Goal: Information Seeking & Learning: Find contact information

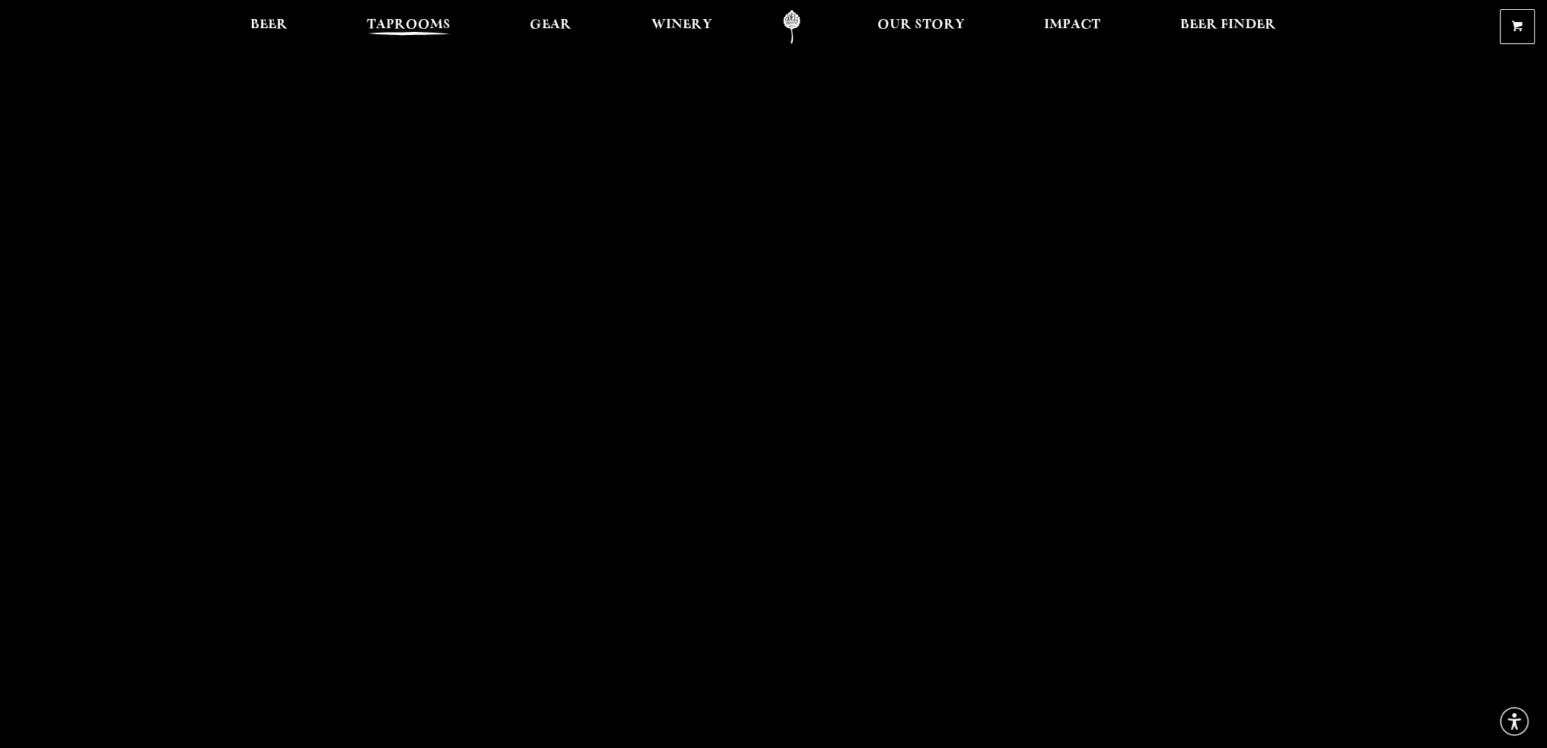
click at [391, 31] on span "Taprooms" at bounding box center [409, 25] width 84 height 12
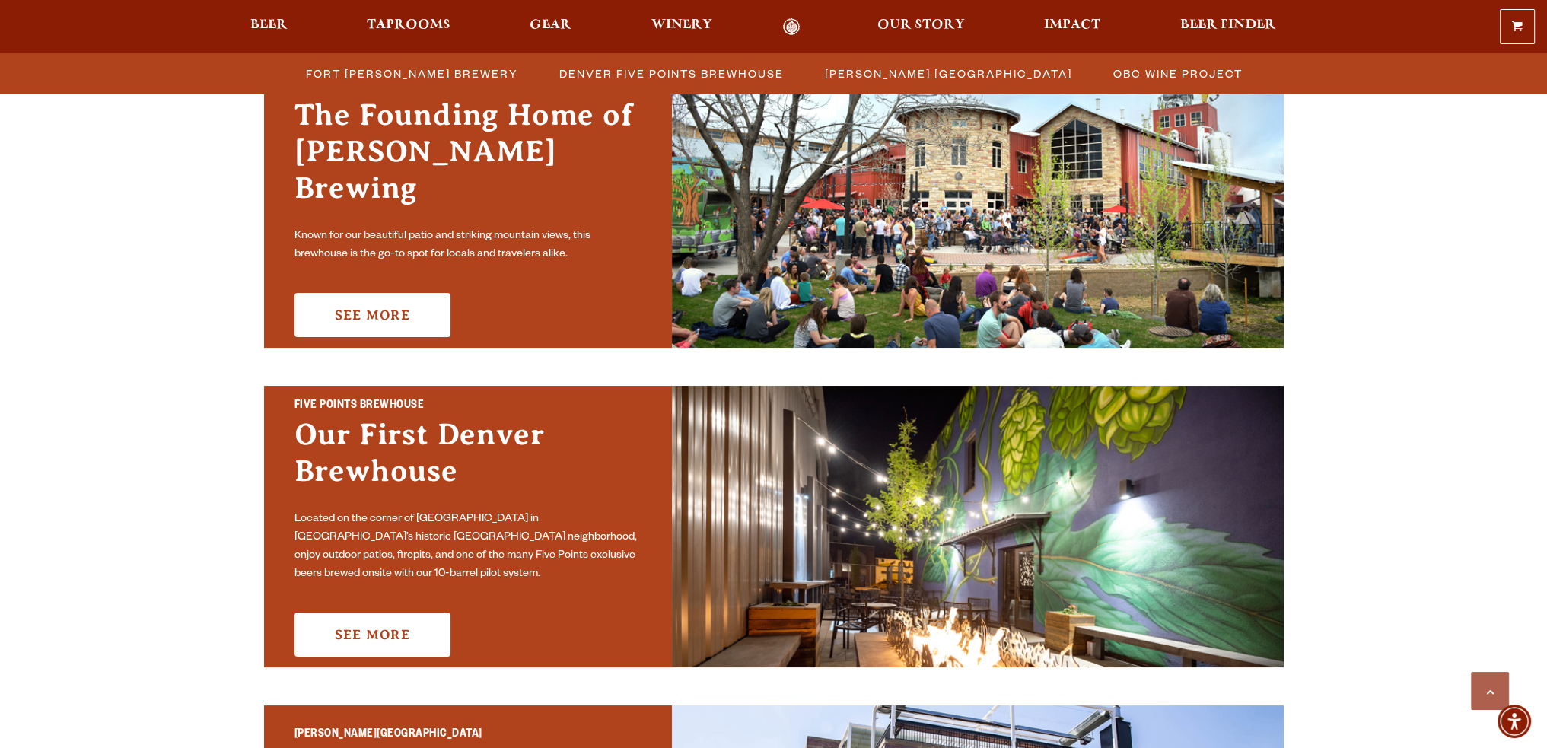
scroll to position [533, 0]
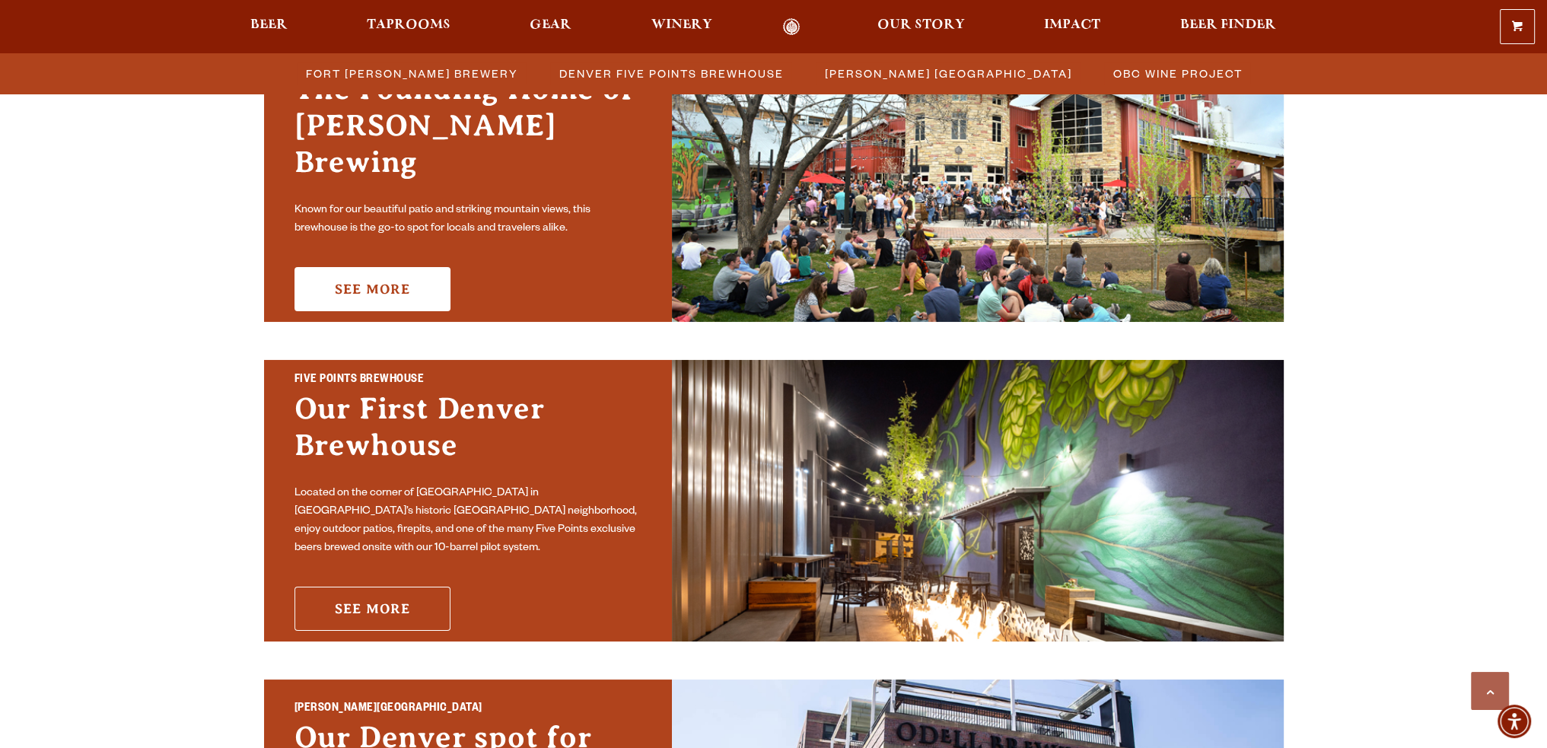
click at [383, 602] on link "See More" at bounding box center [372, 609] width 156 height 44
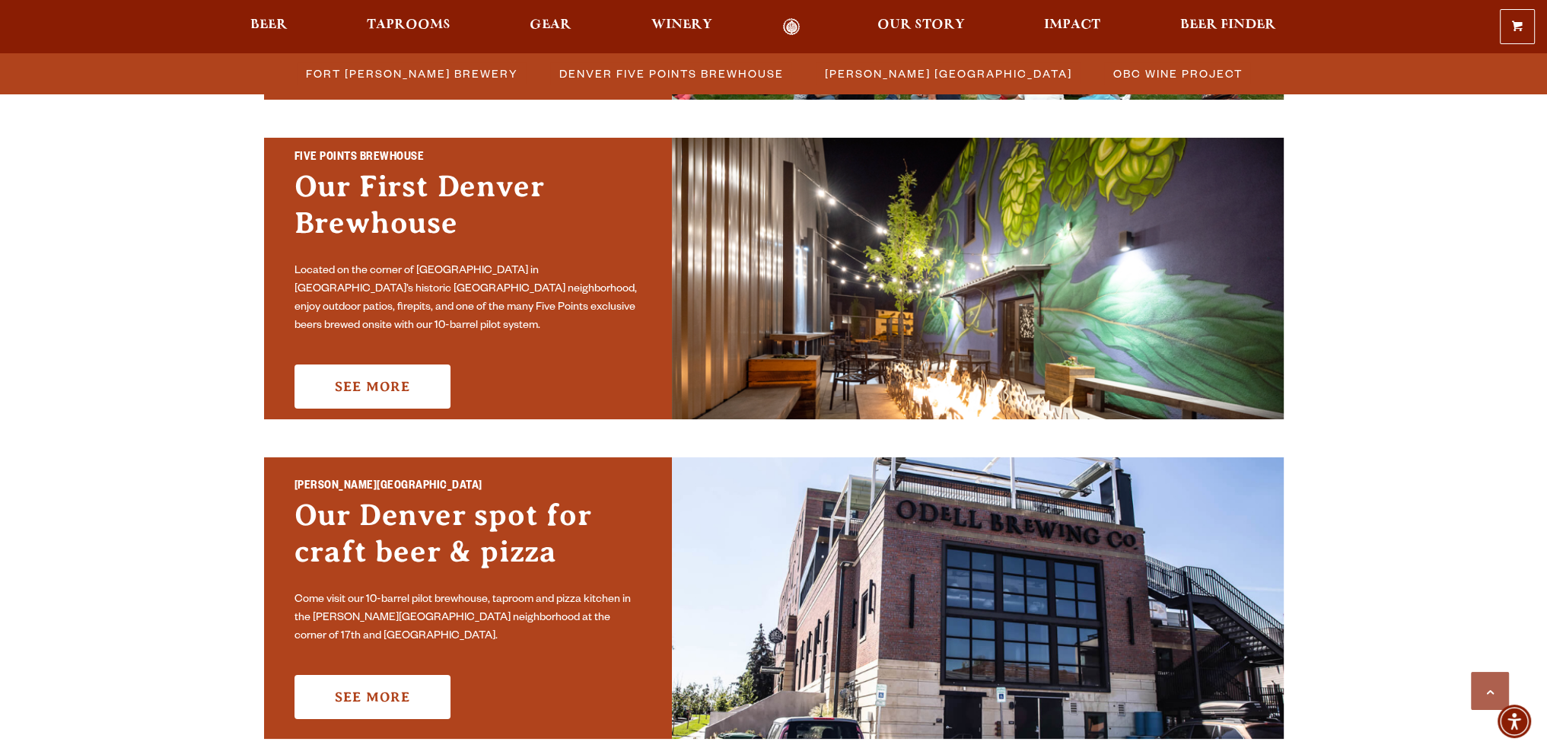
scroll to position [837, 0]
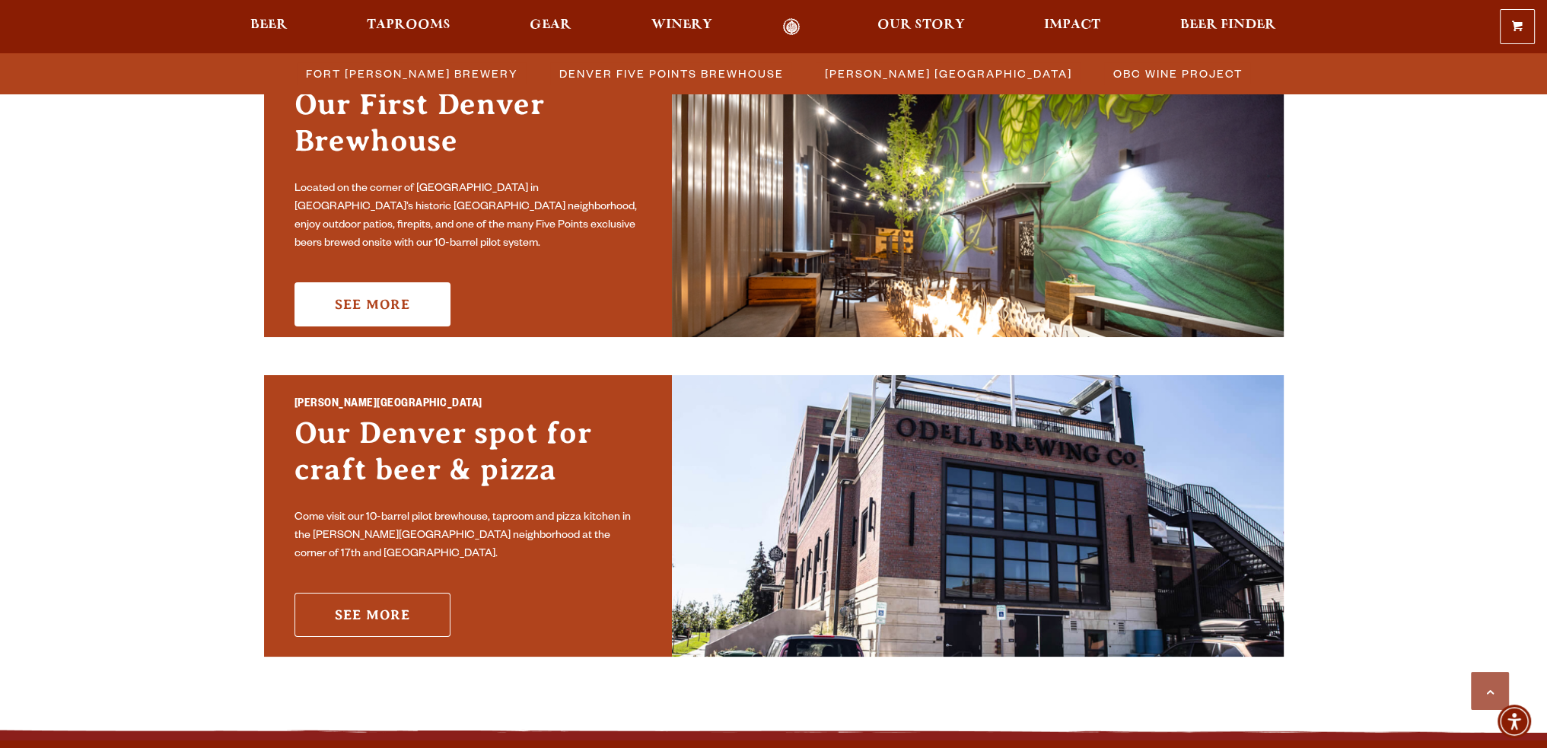
click at [351, 608] on link "See More" at bounding box center [372, 615] width 156 height 44
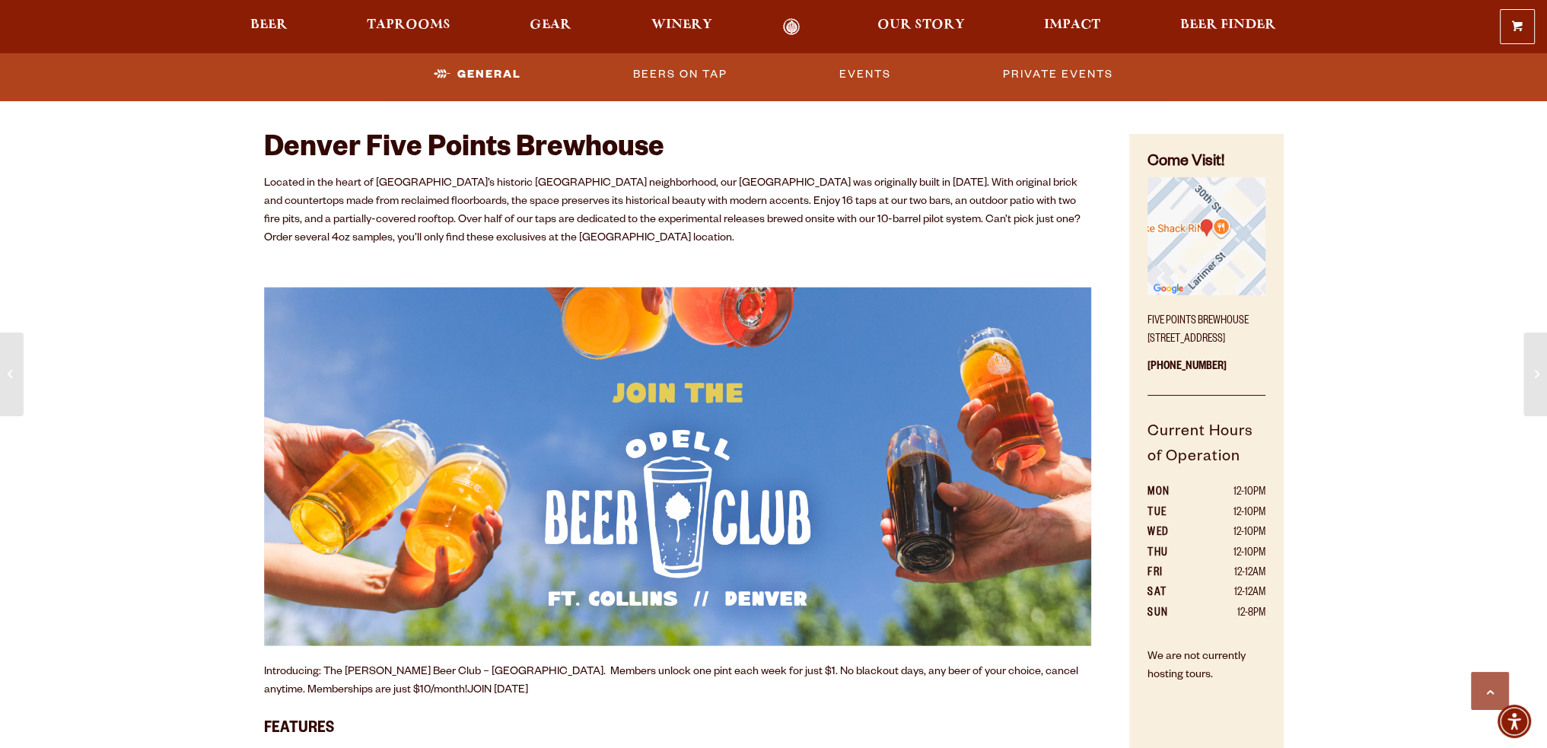
scroll to position [761, 0]
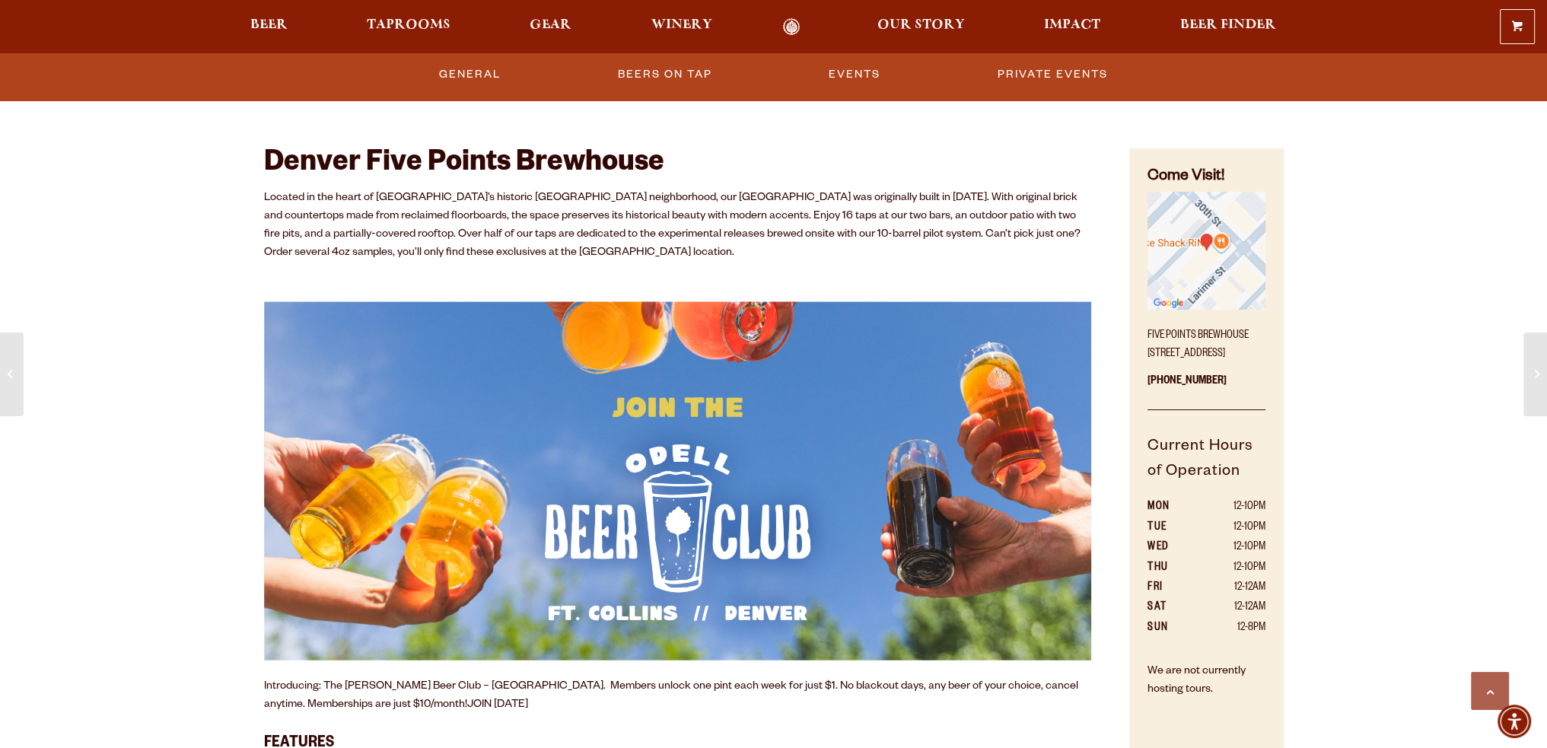
drag, startPoint x: 1147, startPoint y: 349, endPoint x: 1195, endPoint y: 367, distance: 51.0
click at [1195, 364] on p "Five Points Brewhouse 2945 Larimer St, Denver, CO 80205" at bounding box center [1205, 341] width 117 height 46
copy p "2945 Larimer St, Denver, CO 80205"
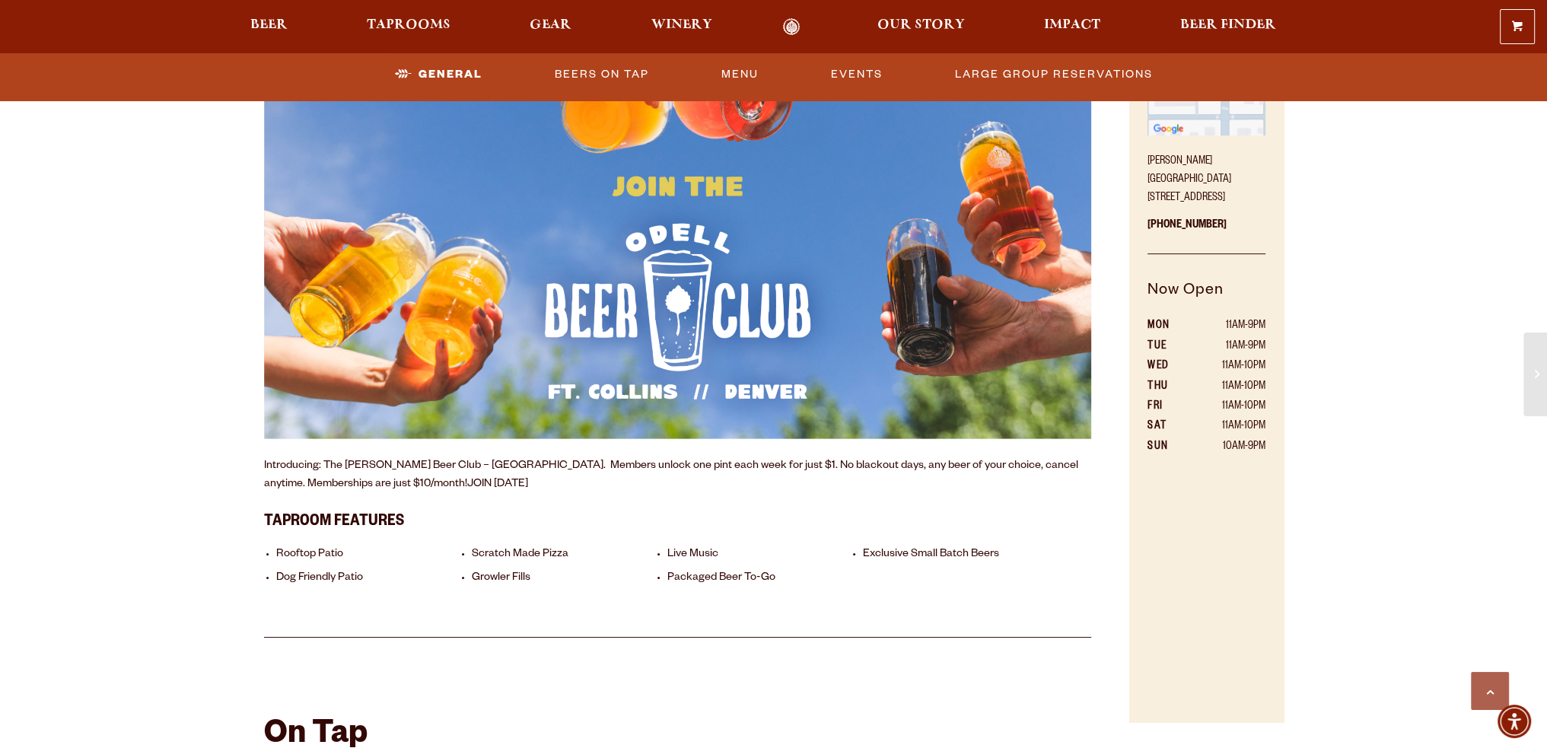
scroll to position [913, 0]
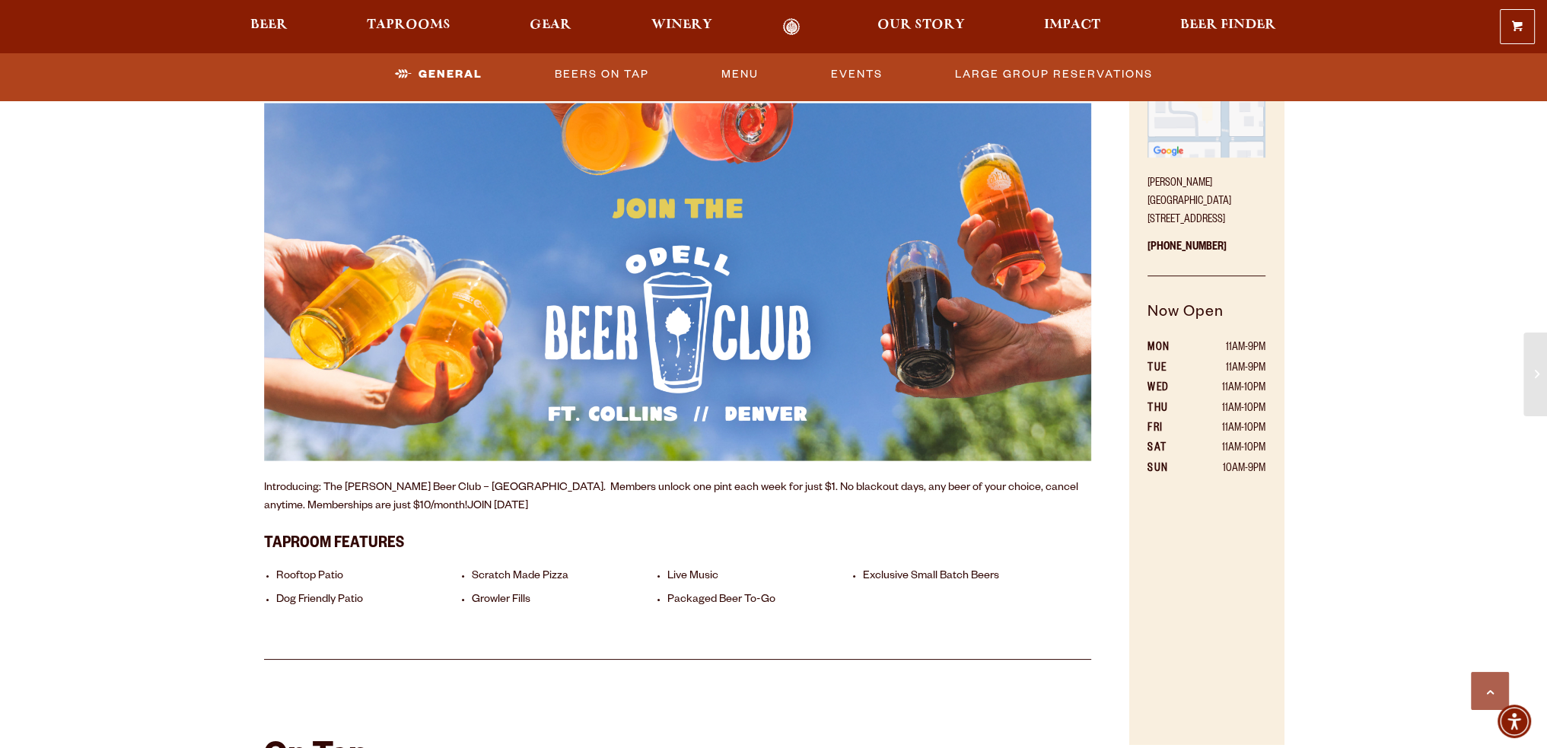
drag, startPoint x: 1175, startPoint y: 215, endPoint x: 1144, endPoint y: 202, distance: 34.5
click at [1144, 202] on div "Come Visit! [PERSON_NAME][GEOGRAPHIC_DATA] [STREET_ADDRESS] [PHONE_NUMBER] Now …" at bounding box center [1206, 370] width 154 height 748
copy p "[STREET_ADDRESS]"
